Goal: Task Accomplishment & Management: Use online tool/utility

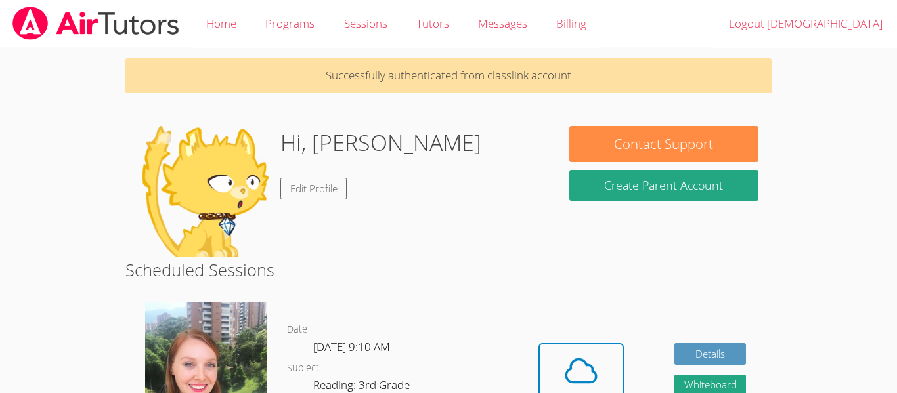
scroll to position [26, 0]
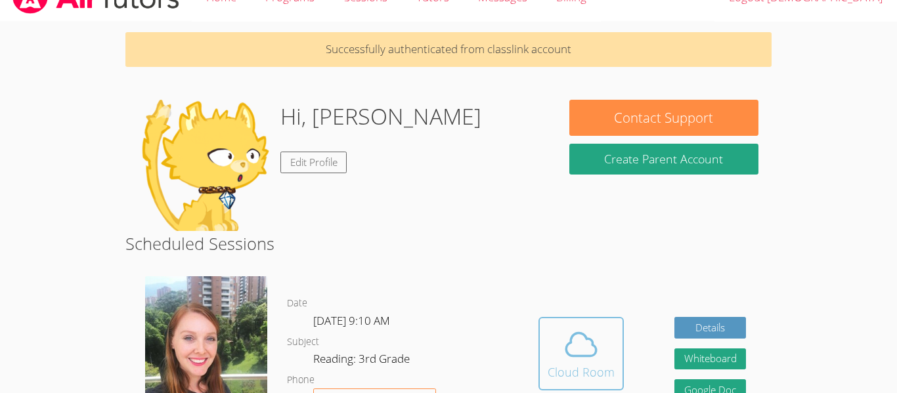
click at [563, 360] on icon at bounding box center [581, 344] width 37 height 37
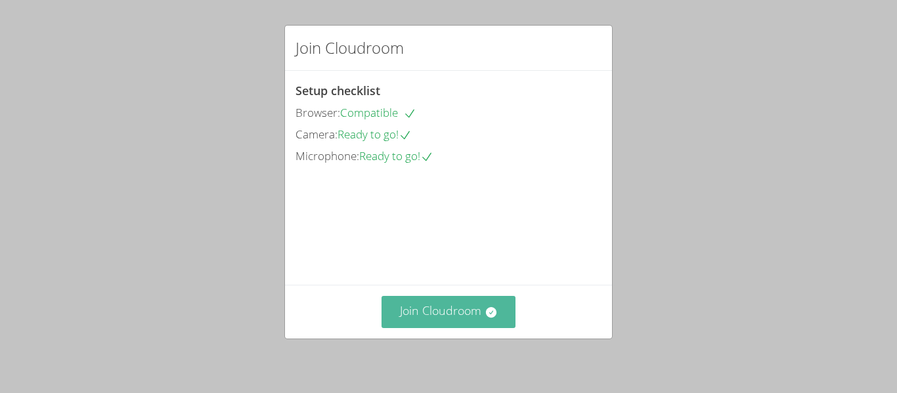
click at [458, 311] on button "Join Cloudroom" at bounding box center [448, 312] width 135 height 32
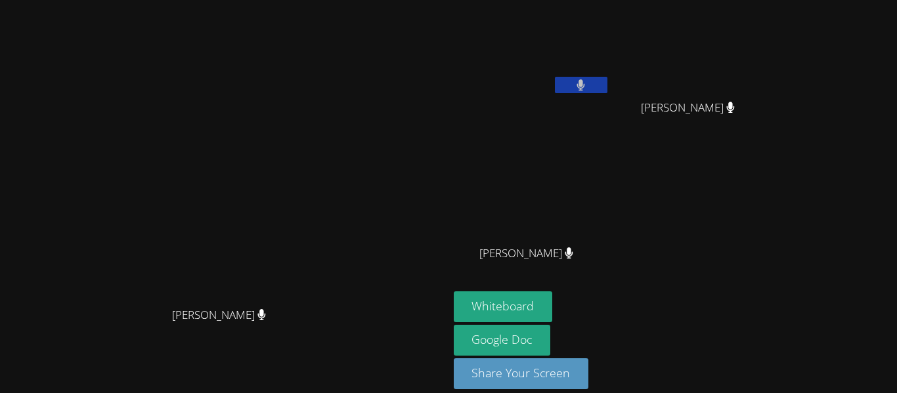
click at [322, 200] on video at bounding box center [223, 177] width 197 height 246
click at [553, 306] on button "Whiteboard" at bounding box center [503, 307] width 99 height 31
